Goal: Check status

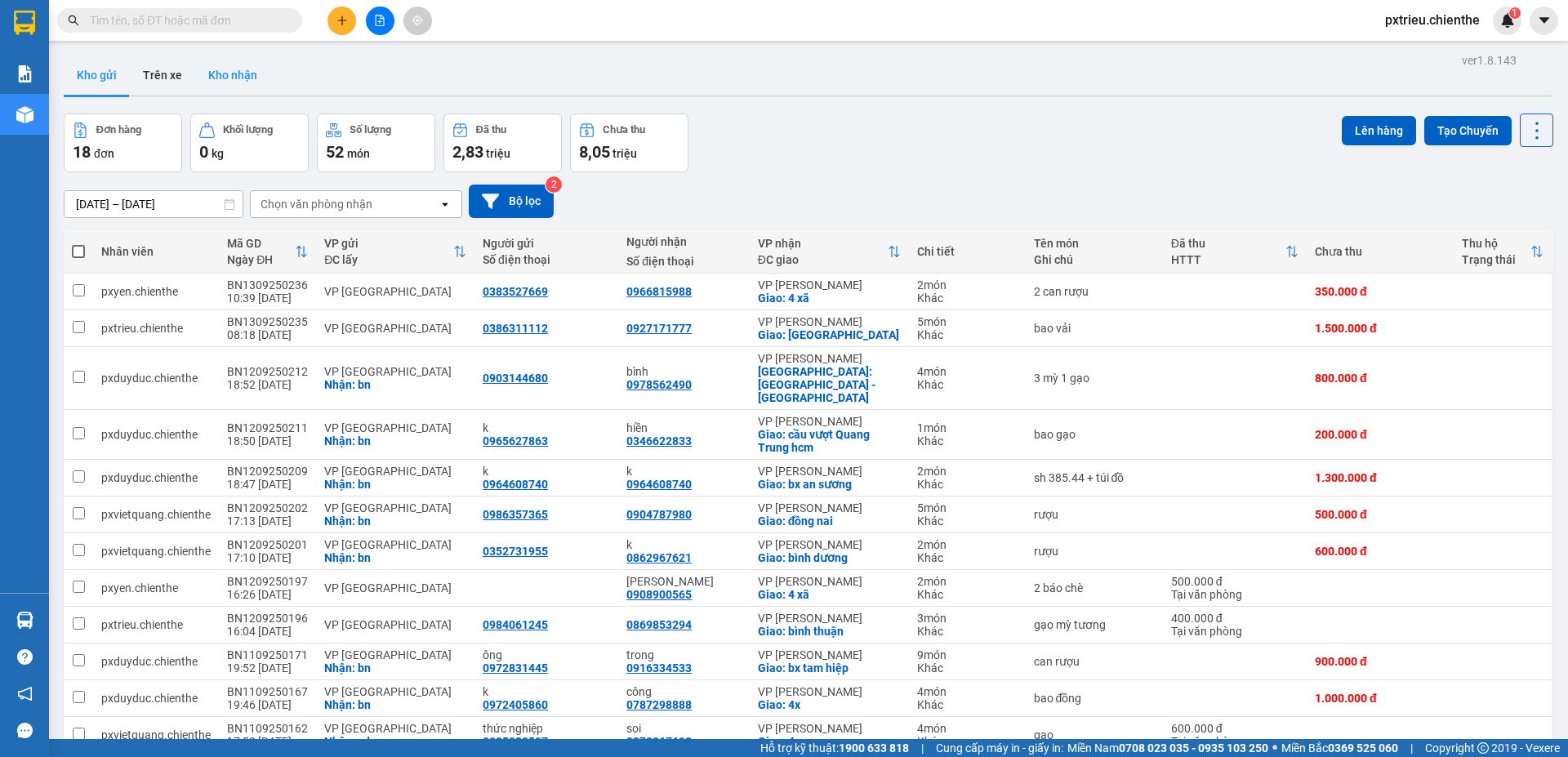
click at [225, 72] on button "Kho nhận" at bounding box center [232, 75] width 75 height 39
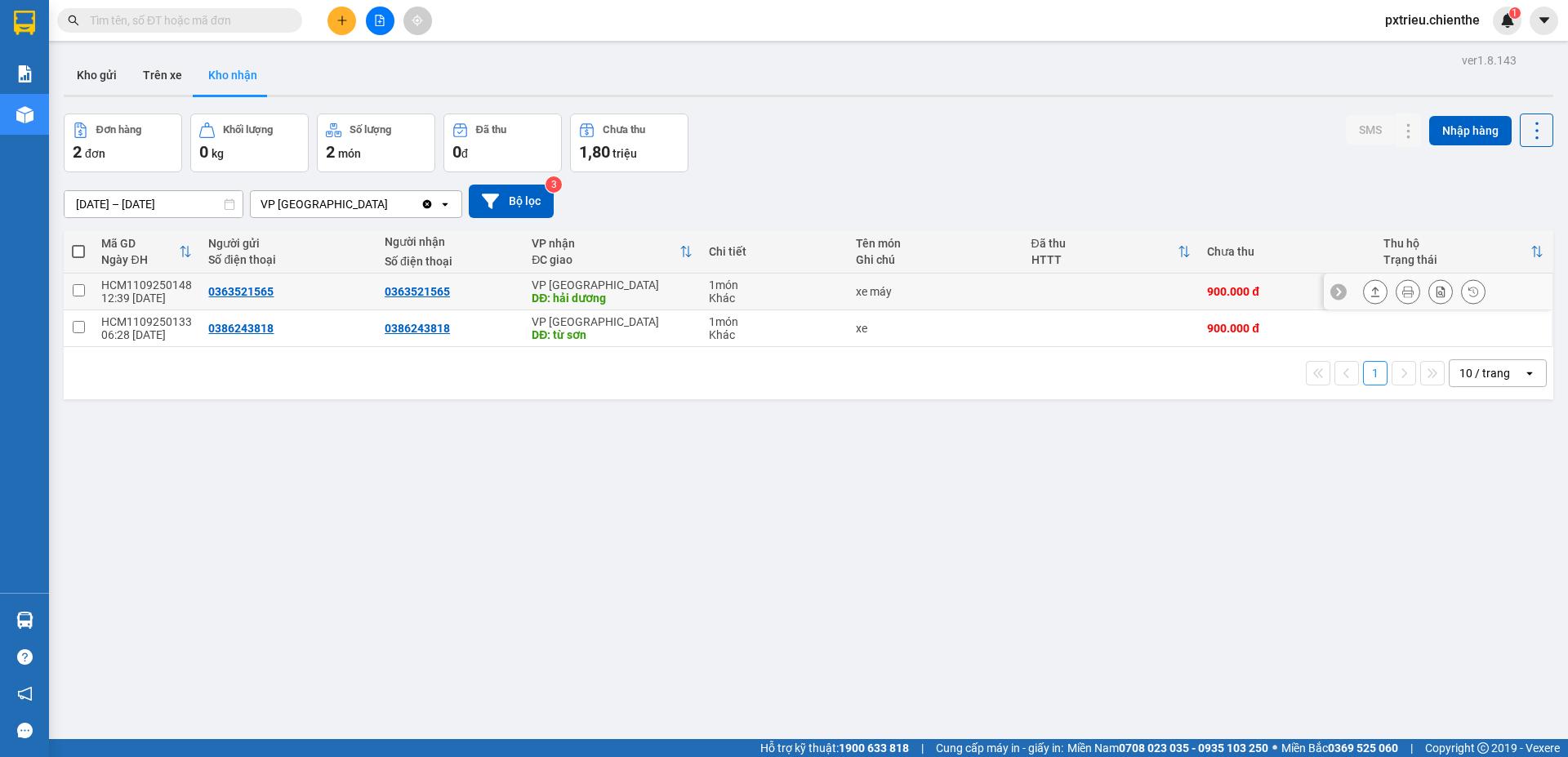
drag, startPoint x: 1453, startPoint y: 290, endPoint x: 1366, endPoint y: 269, distance: 89.5
click at [1462, 290] on button at bounding box center [1474, 291] width 23 height 29
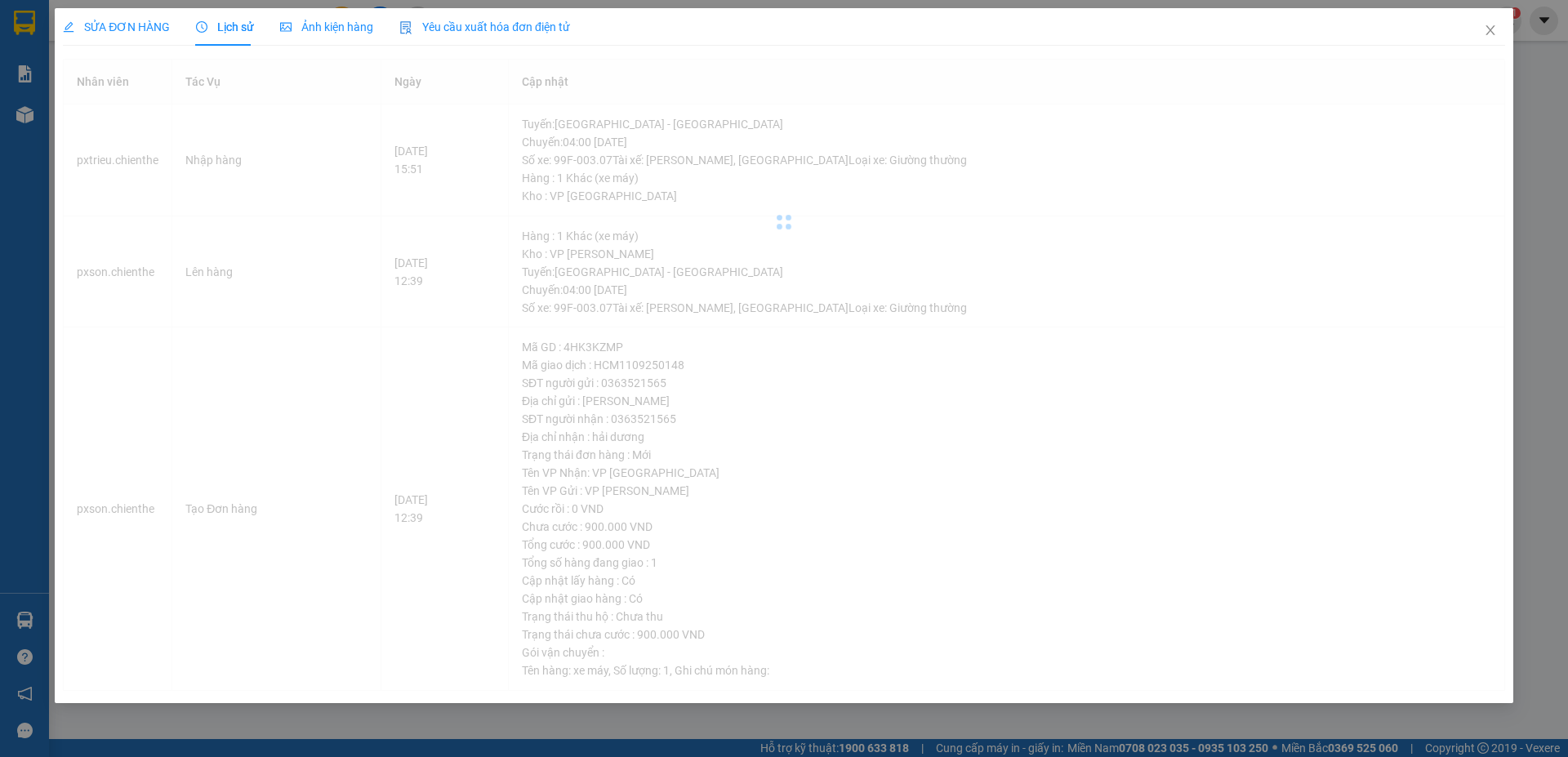
click at [321, 30] on span "Ảnh kiện hàng" at bounding box center [326, 27] width 93 height 13
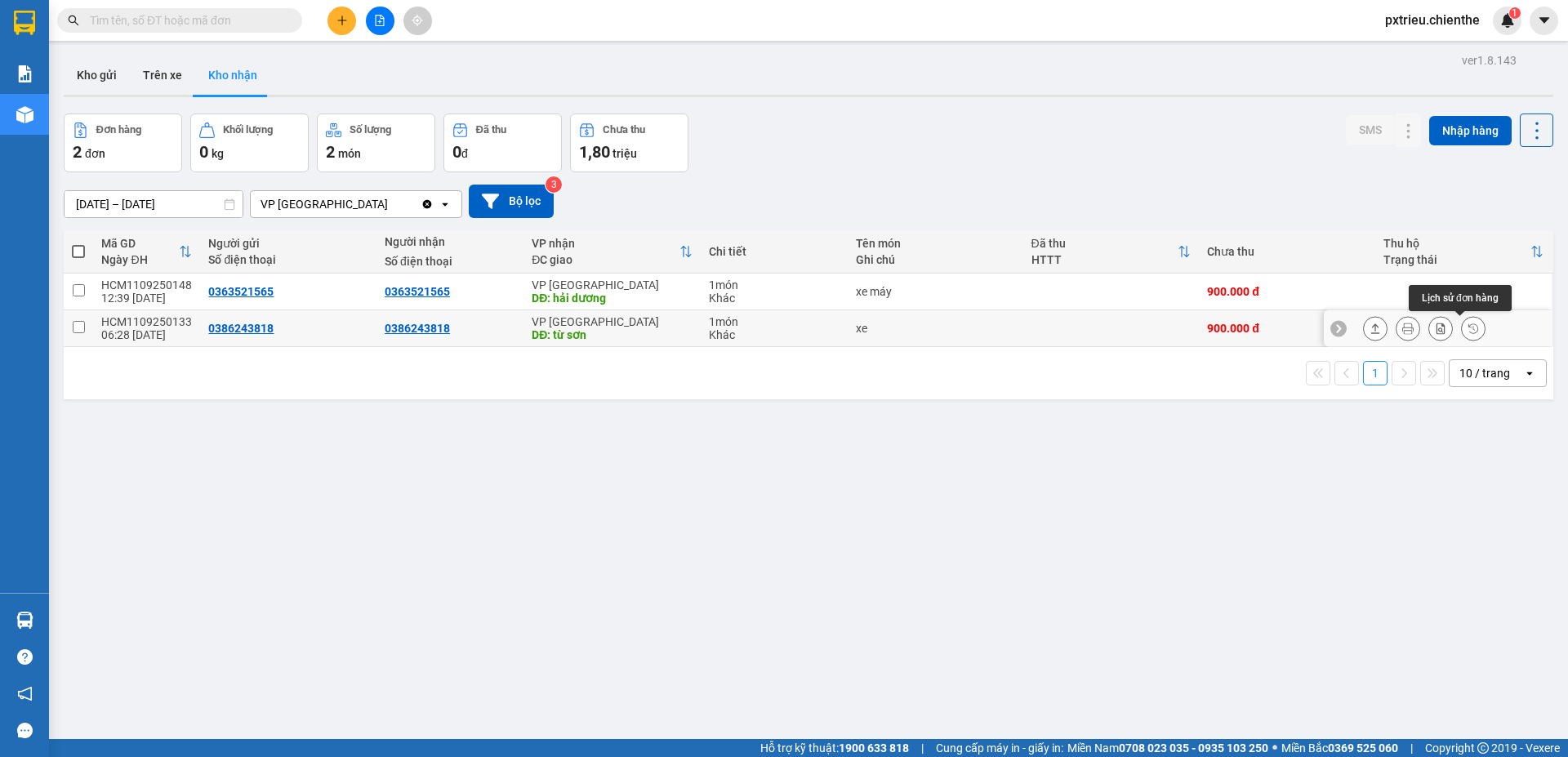
click at [1467, 332] on icon at bounding box center [1473, 328] width 11 height 11
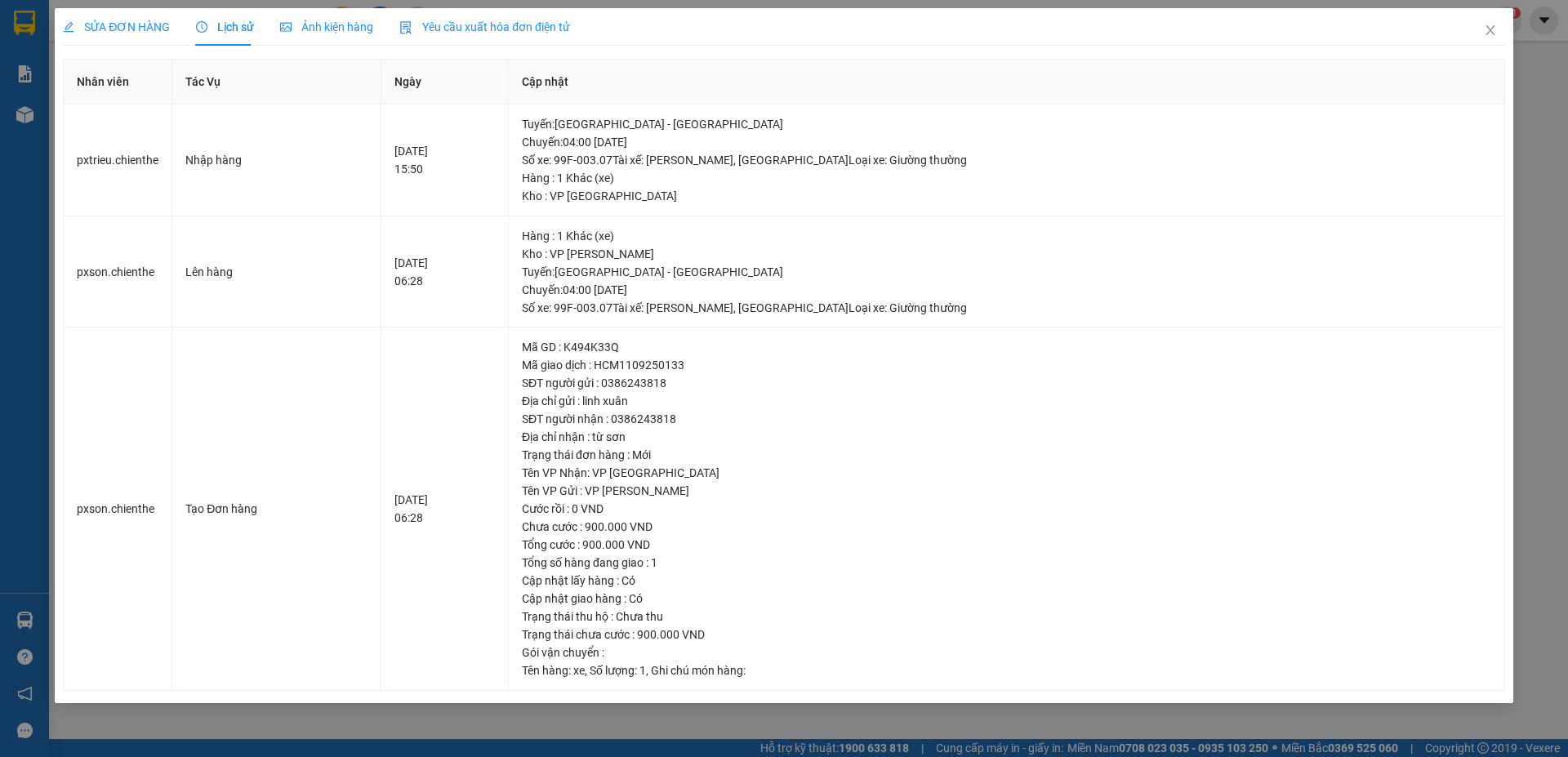
click at [316, 24] on span "Ảnh kiện hàng" at bounding box center [326, 27] width 93 height 13
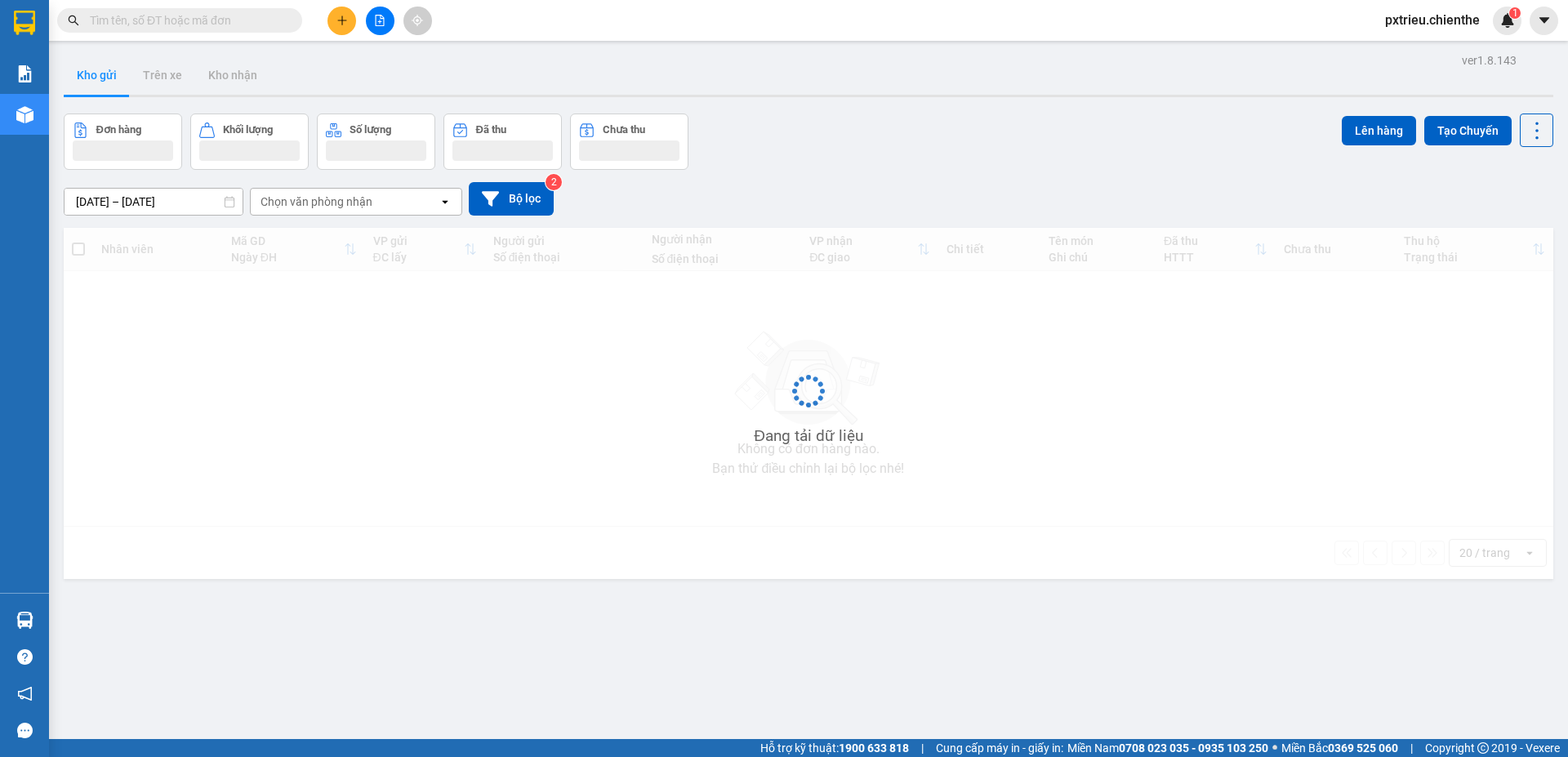
click at [159, 11] on input "text" at bounding box center [186, 20] width 192 height 18
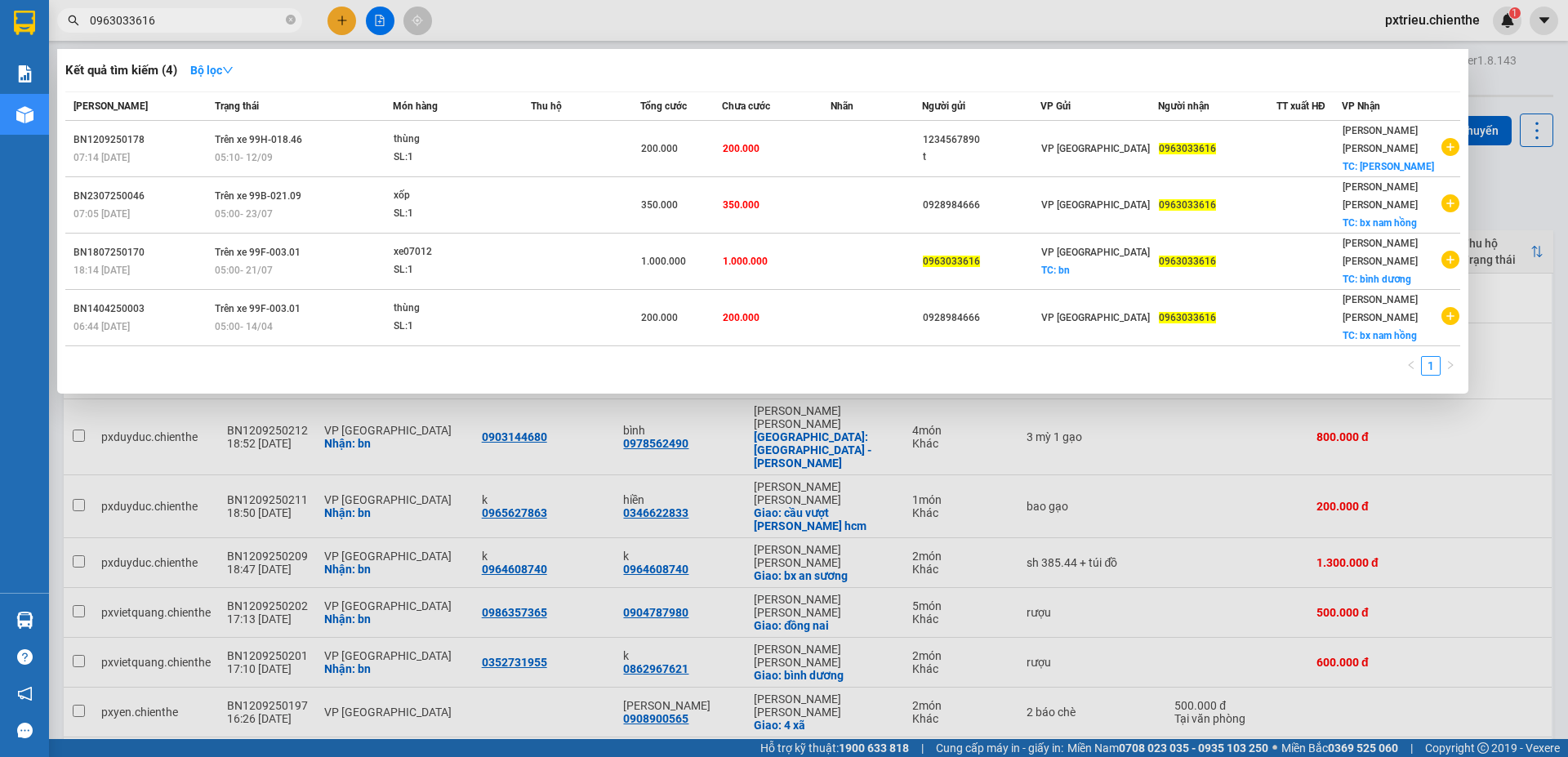
type input "0963033616"
